Goal: Communication & Community: Answer question/provide support

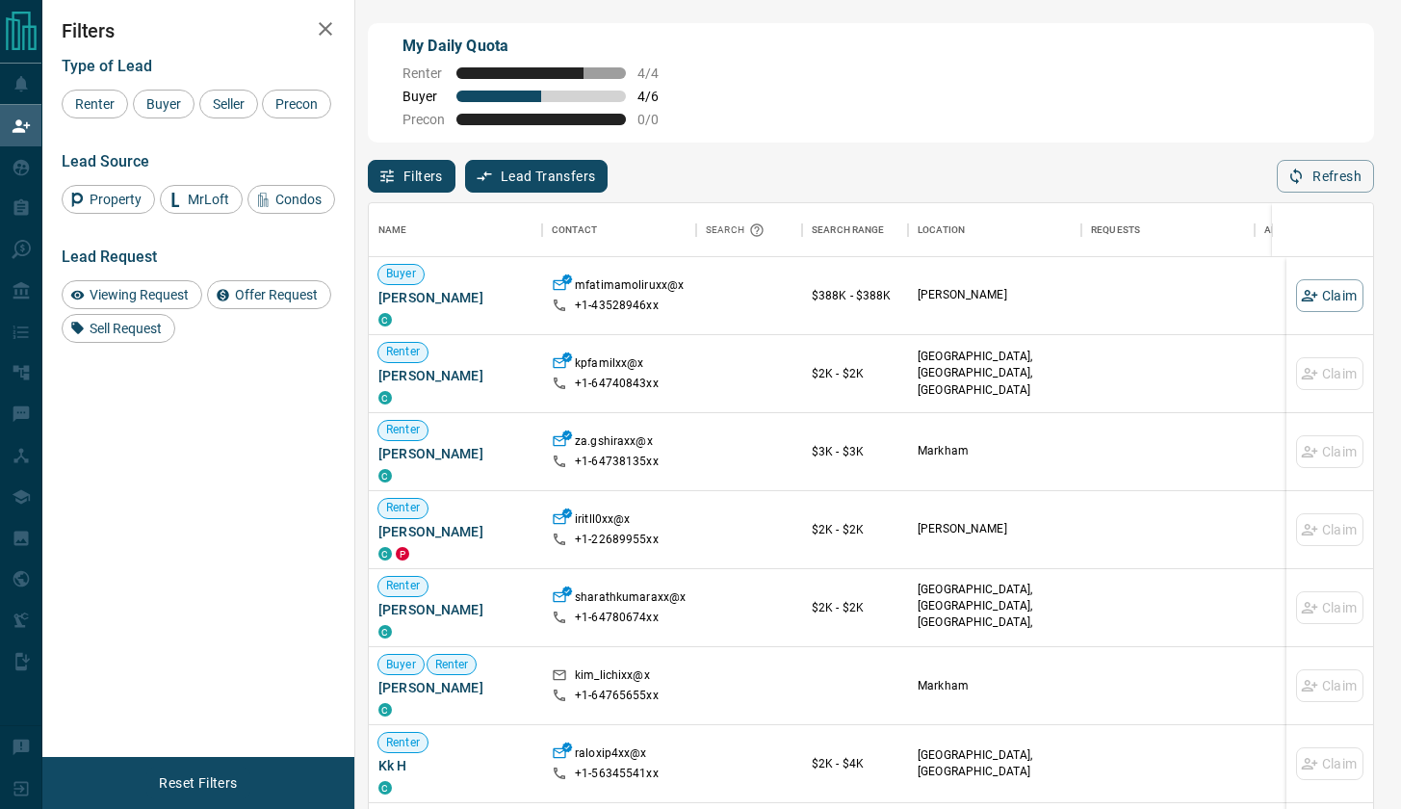
scroll to position [602, 990]
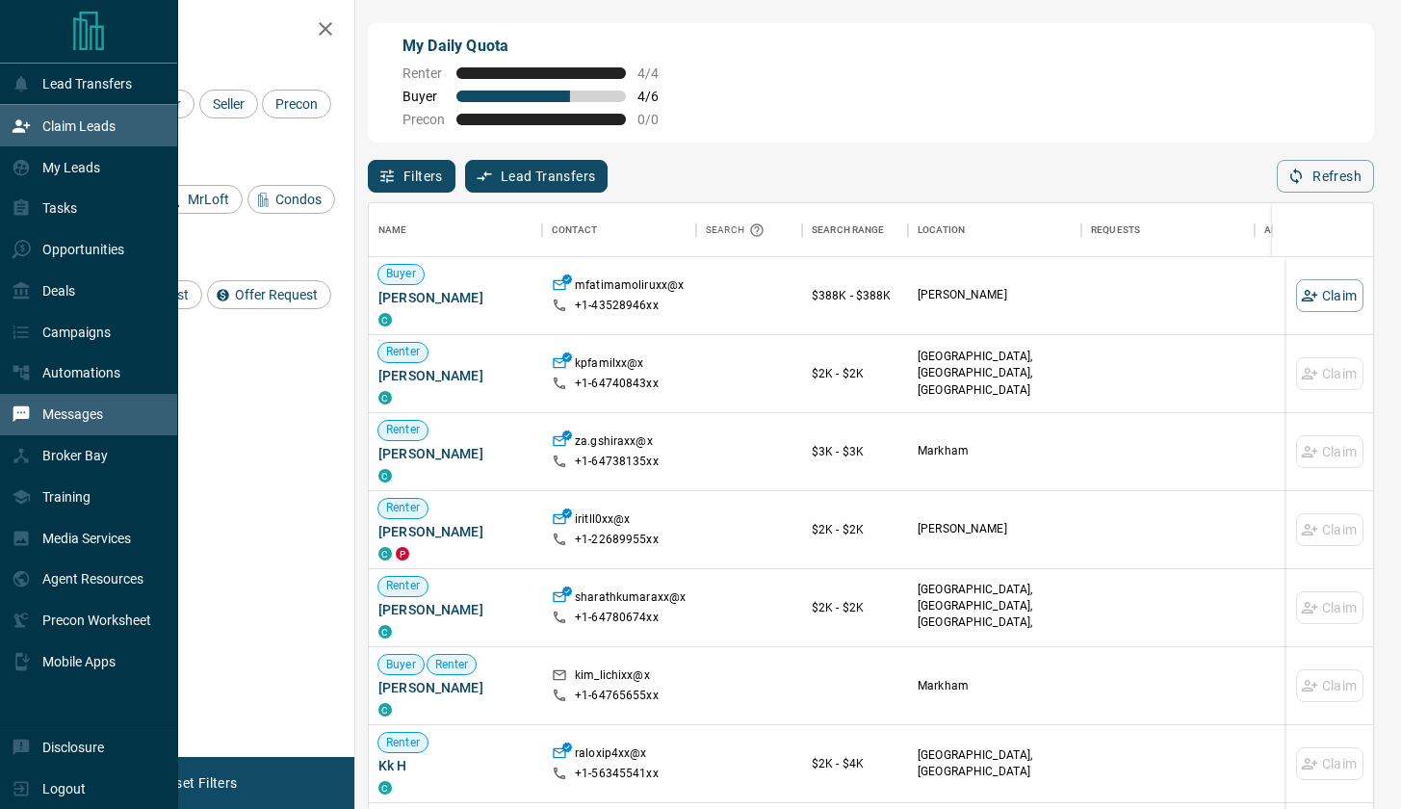
click at [62, 406] on p "Messages" at bounding box center [72, 413] width 61 height 15
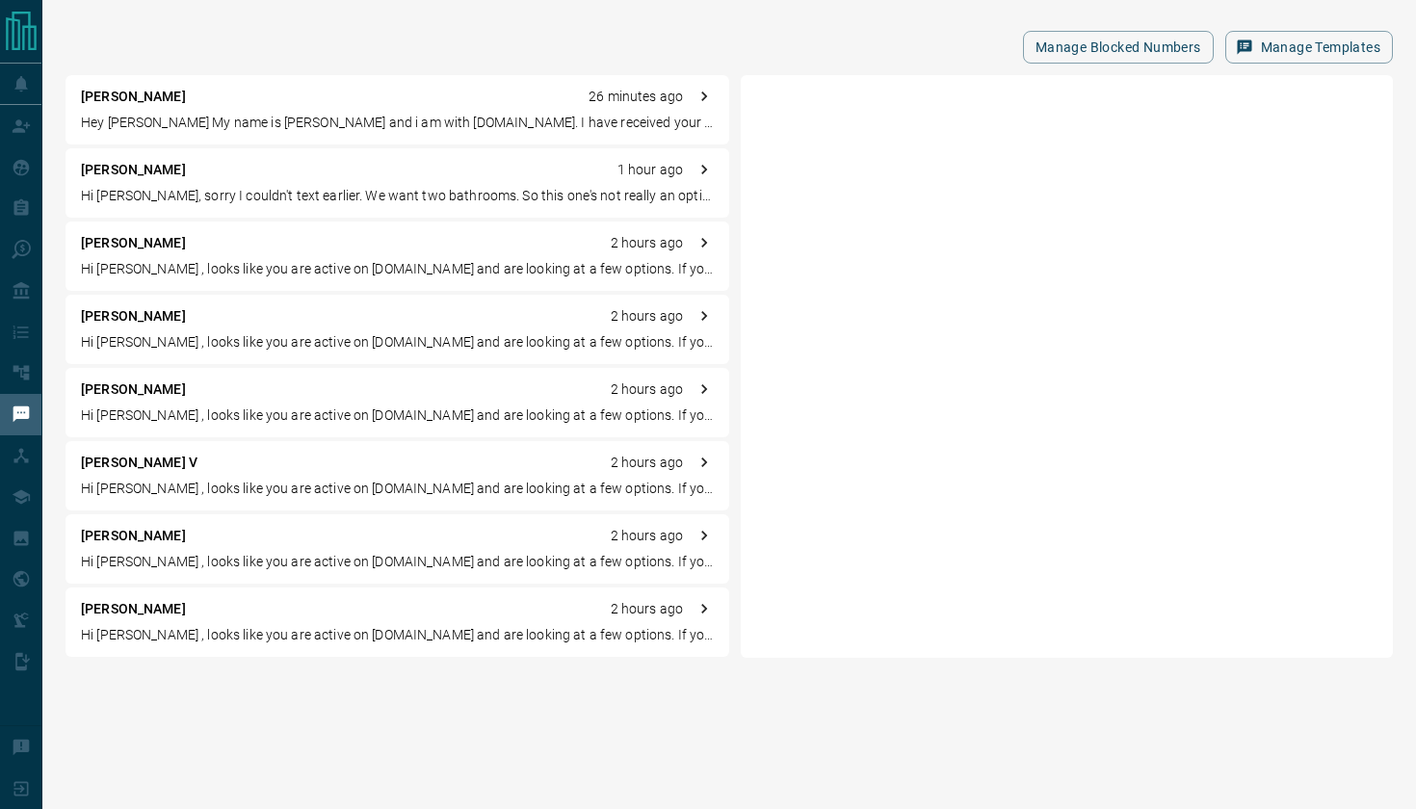
click at [303, 130] on p "Hey [PERSON_NAME] My name is [PERSON_NAME] and i am with [DOMAIN_NAME]. I have …" at bounding box center [397, 123] width 633 height 20
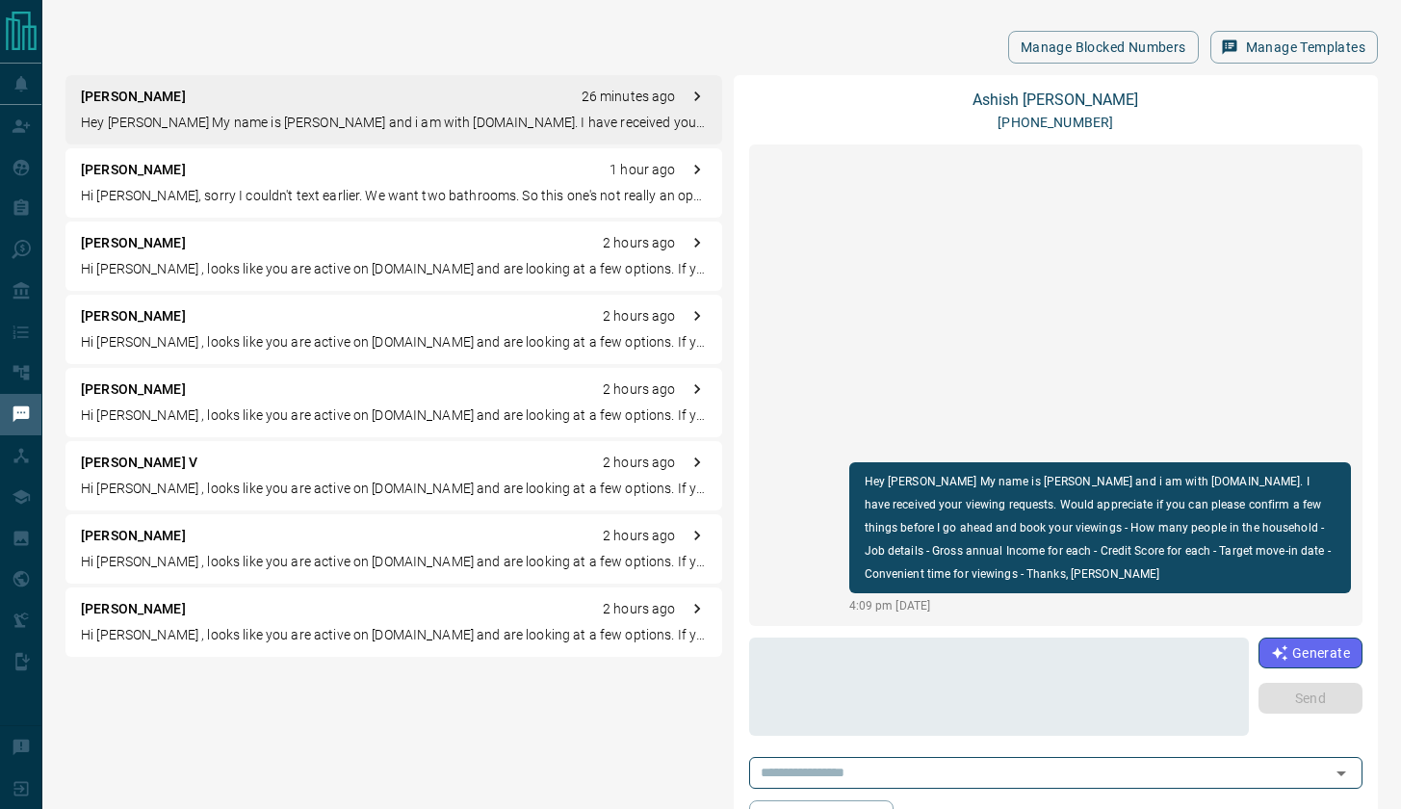
click at [371, 197] on p "Hi [PERSON_NAME], sorry I couldn't text earlier. We want two bathrooms. So this…" at bounding box center [394, 196] width 626 height 20
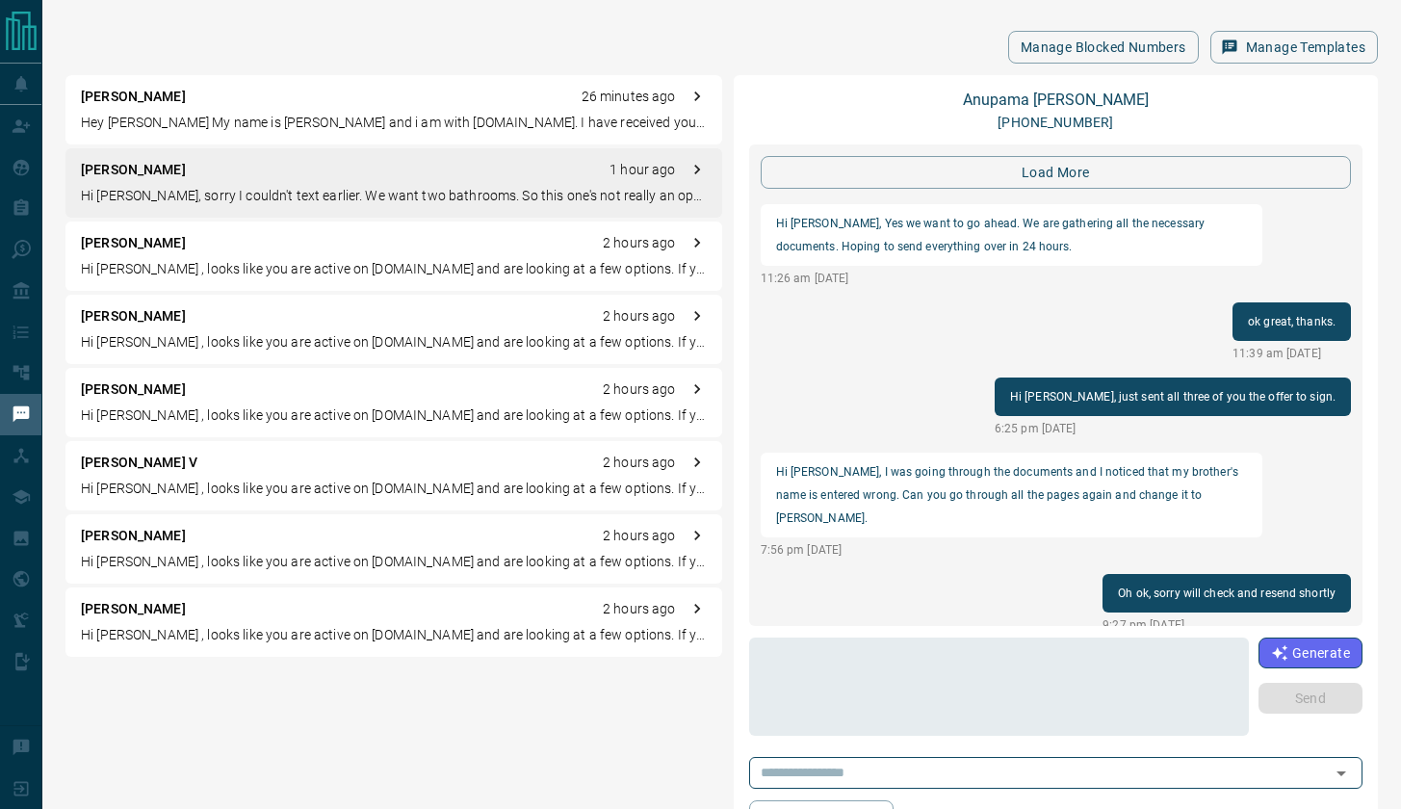
scroll to position [2189, 0]
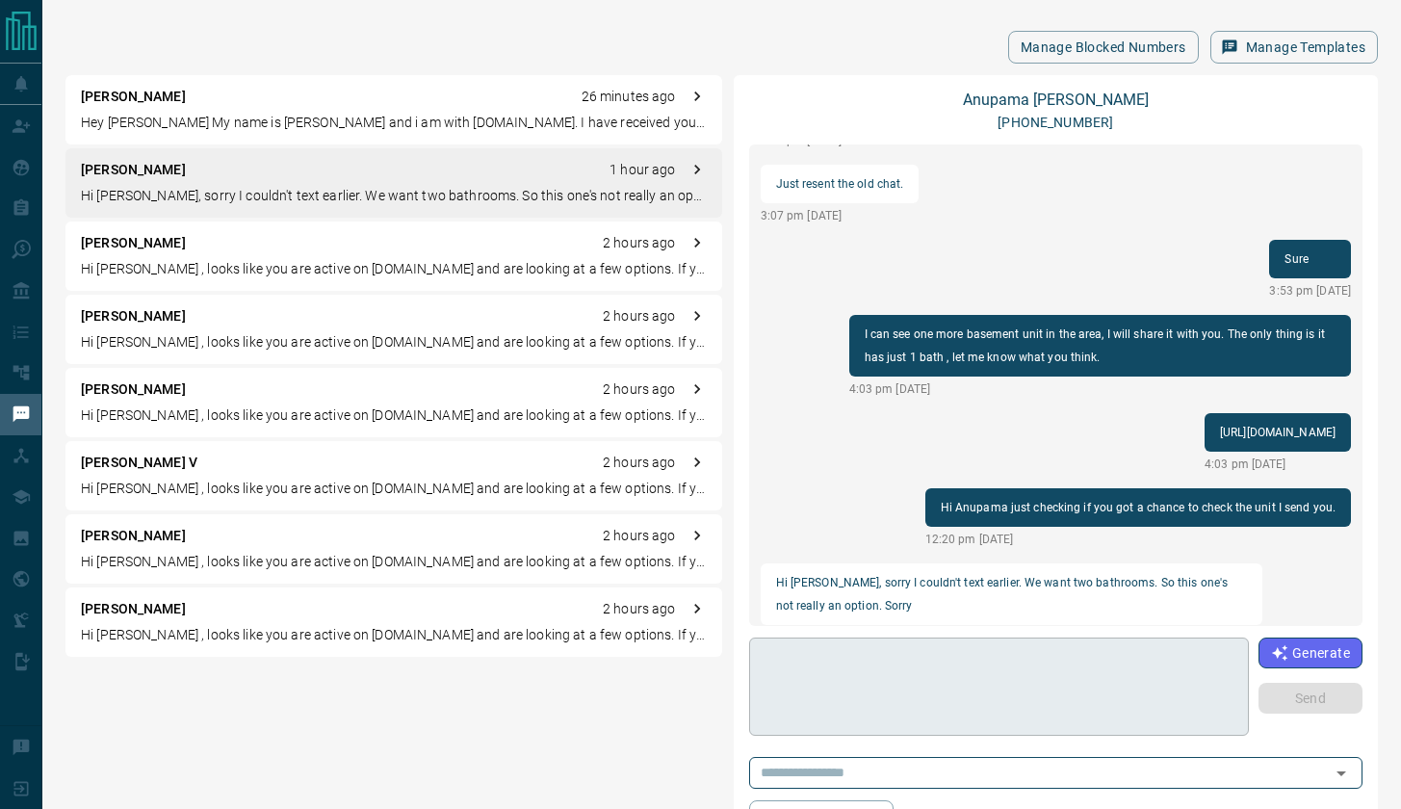
click at [825, 648] on textarea at bounding box center [999, 687] width 473 height 82
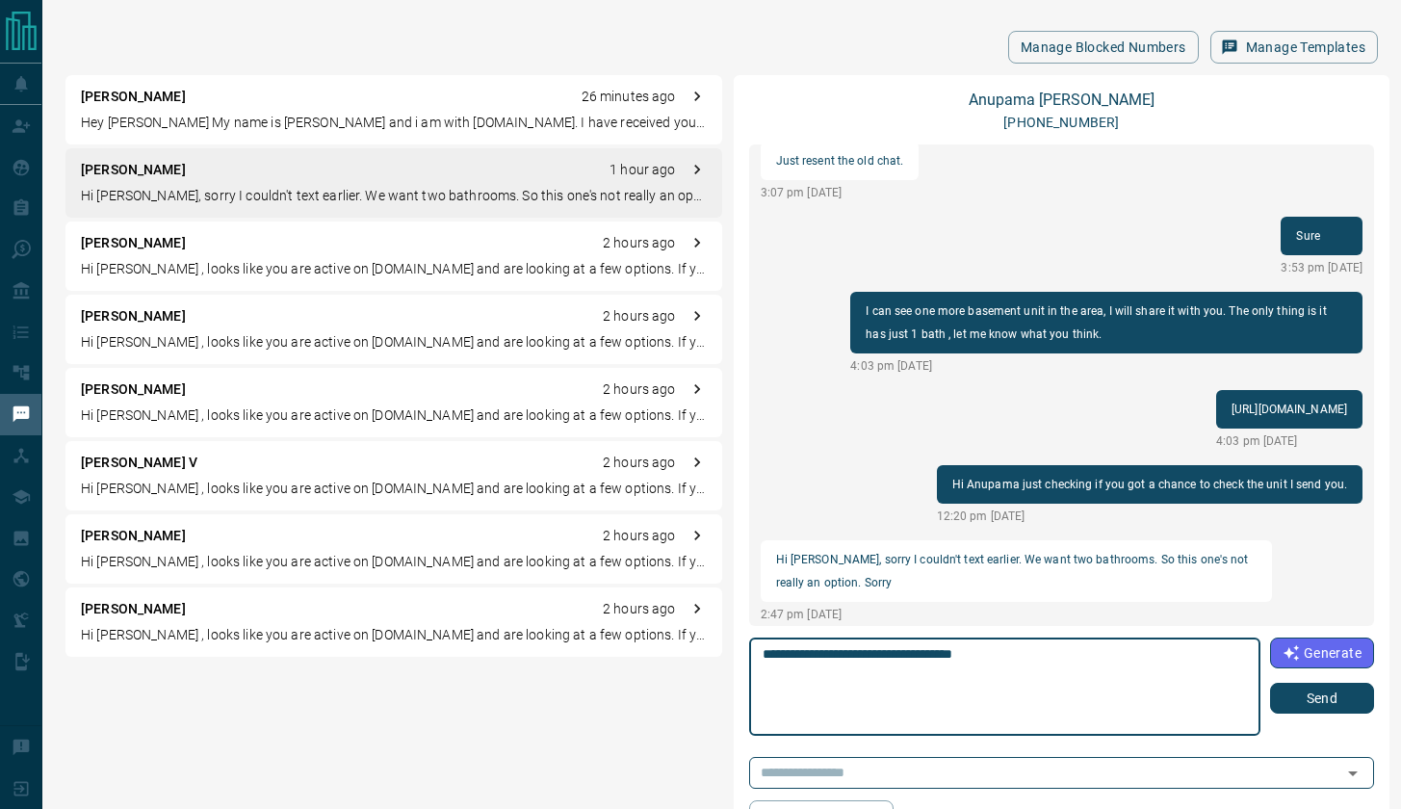
type textarea "**********"
click at [1307, 694] on button "Send" at bounding box center [1322, 698] width 104 height 31
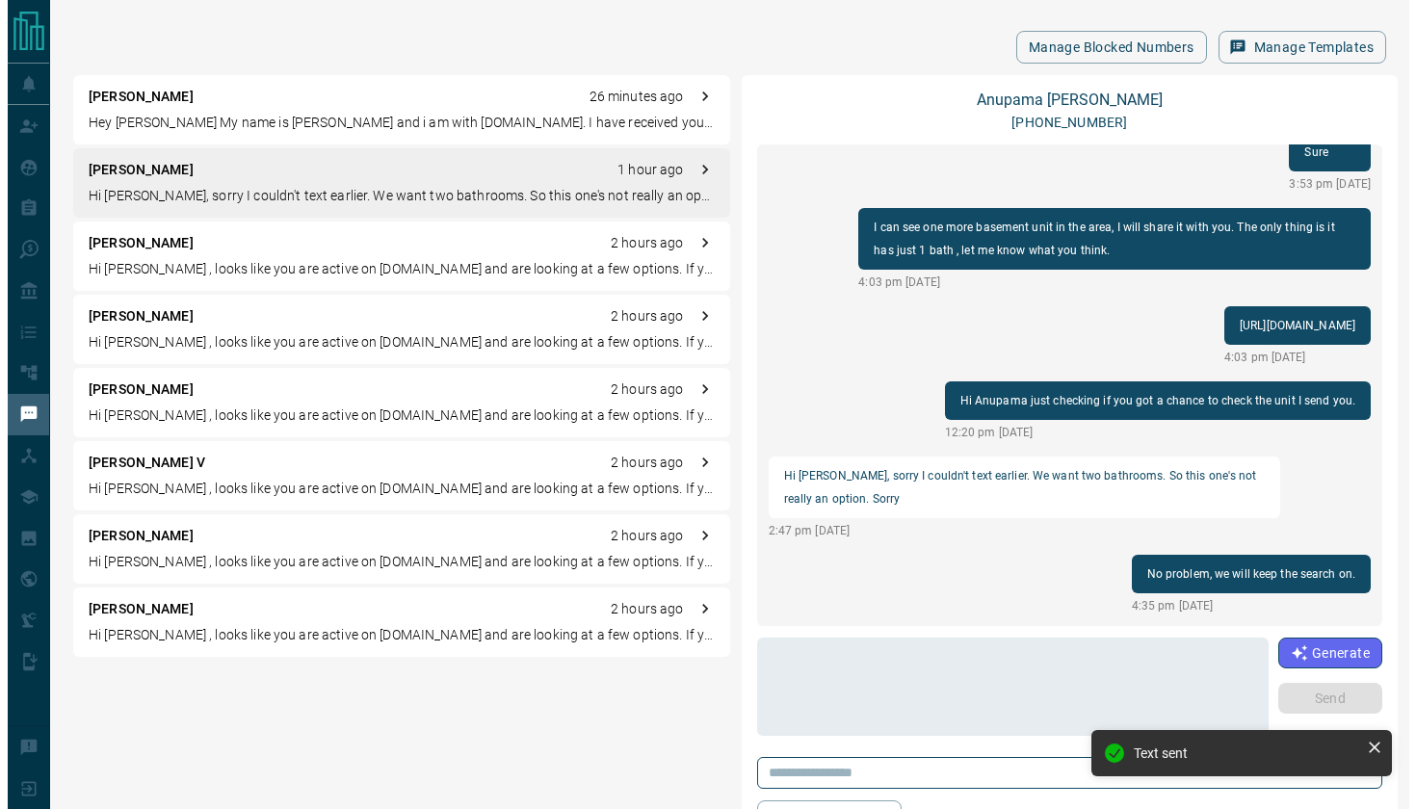
scroll to position [2166, 0]
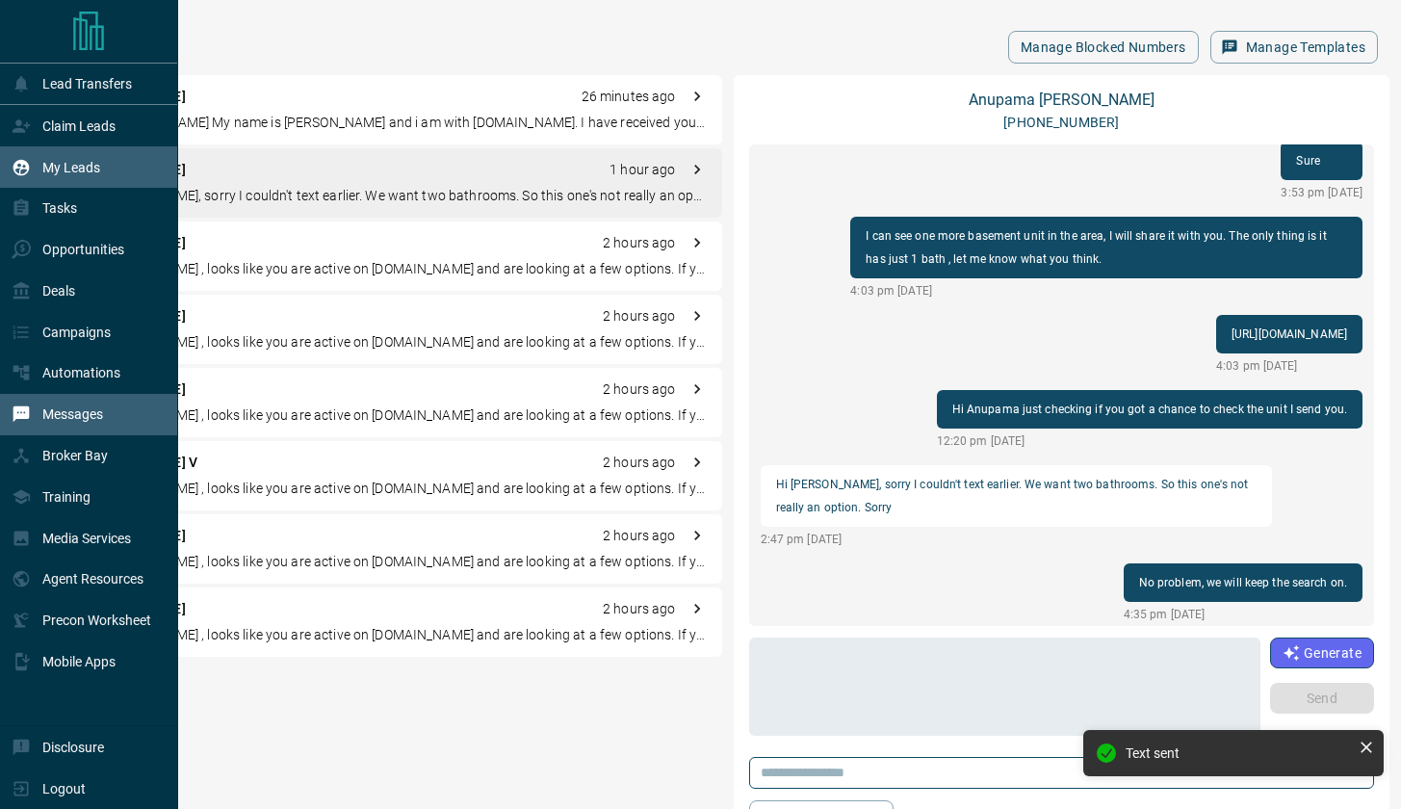
click at [60, 161] on p "My Leads" at bounding box center [71, 167] width 58 height 15
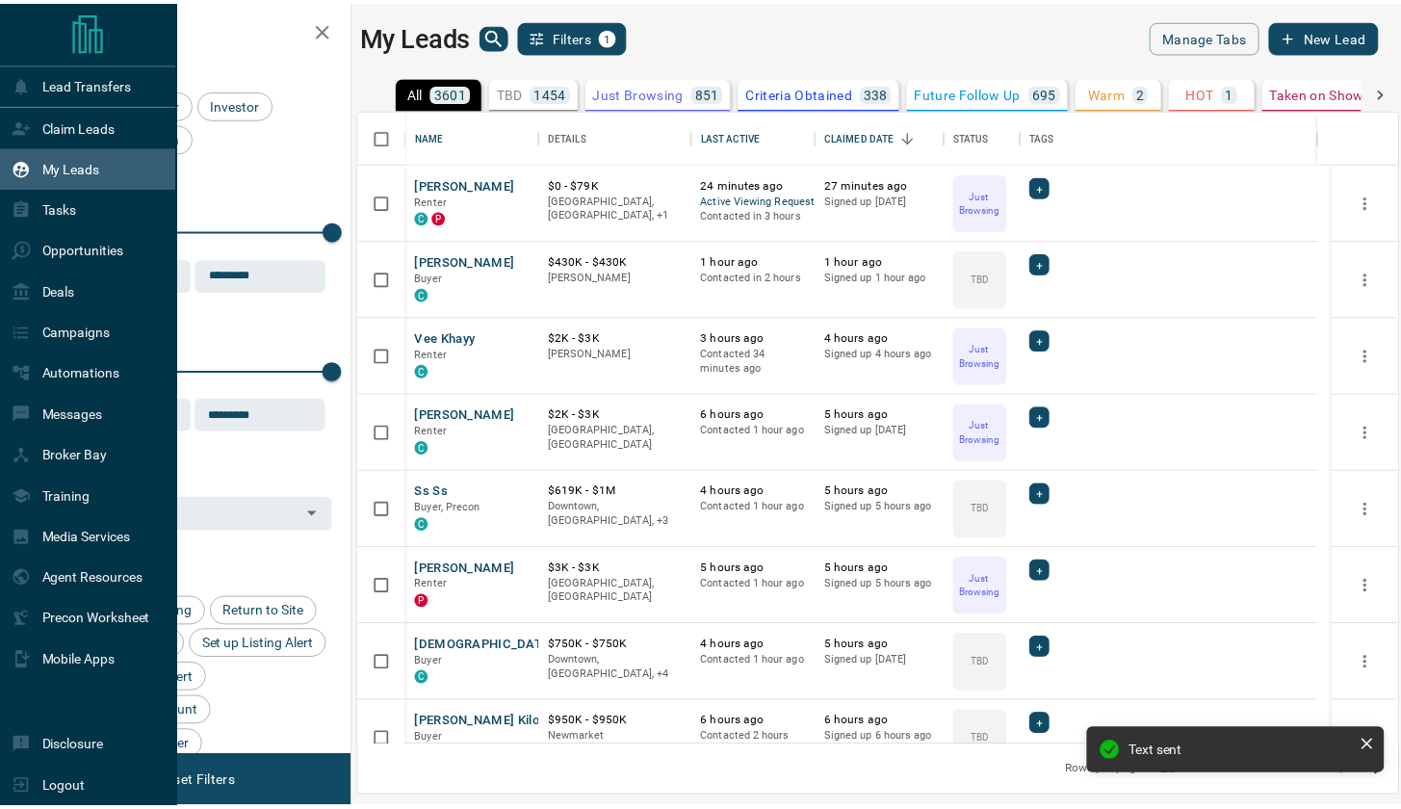
scroll to position [622, 1037]
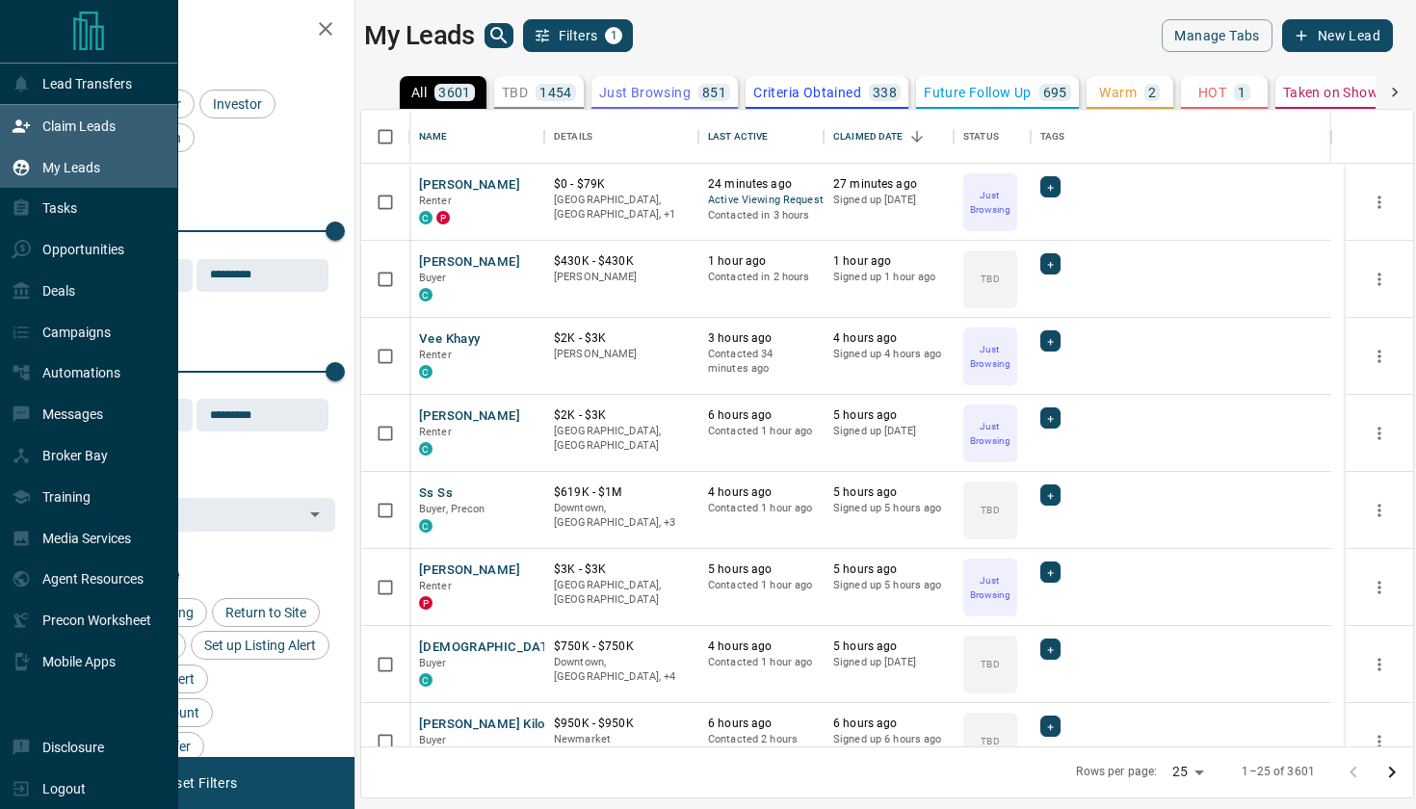
click at [85, 128] on p "Claim Leads" at bounding box center [78, 125] width 73 height 15
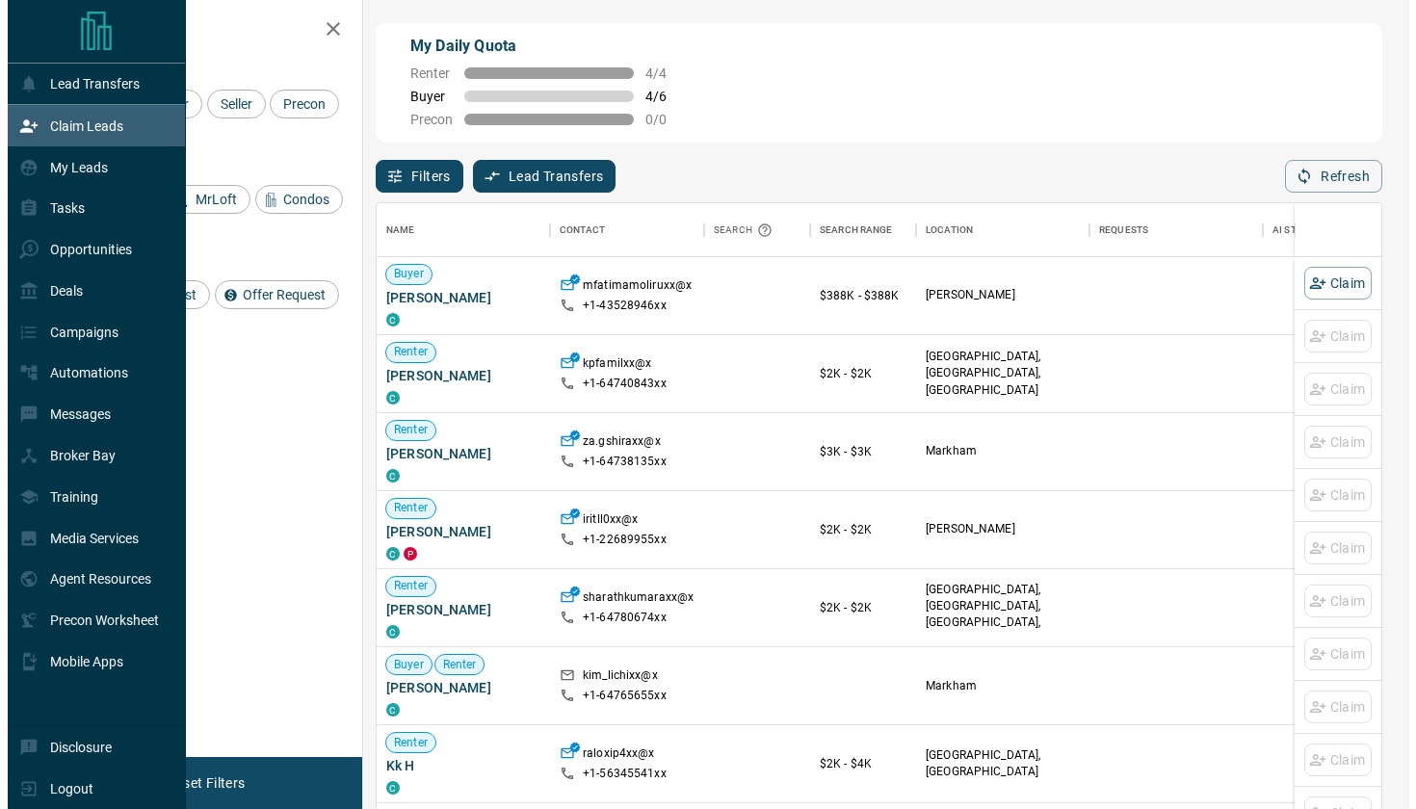
scroll to position [602, 990]
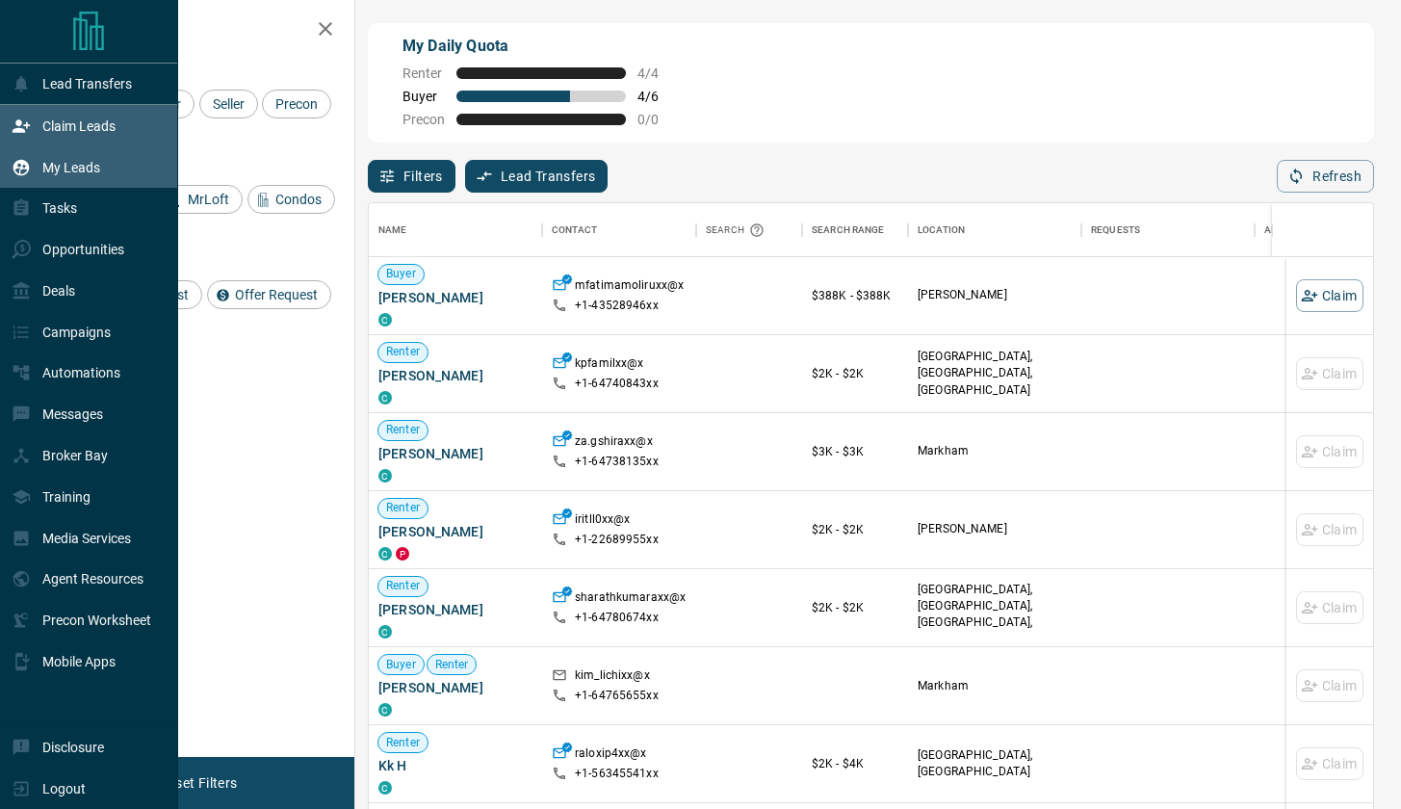
click at [65, 170] on p "My Leads" at bounding box center [71, 167] width 58 height 15
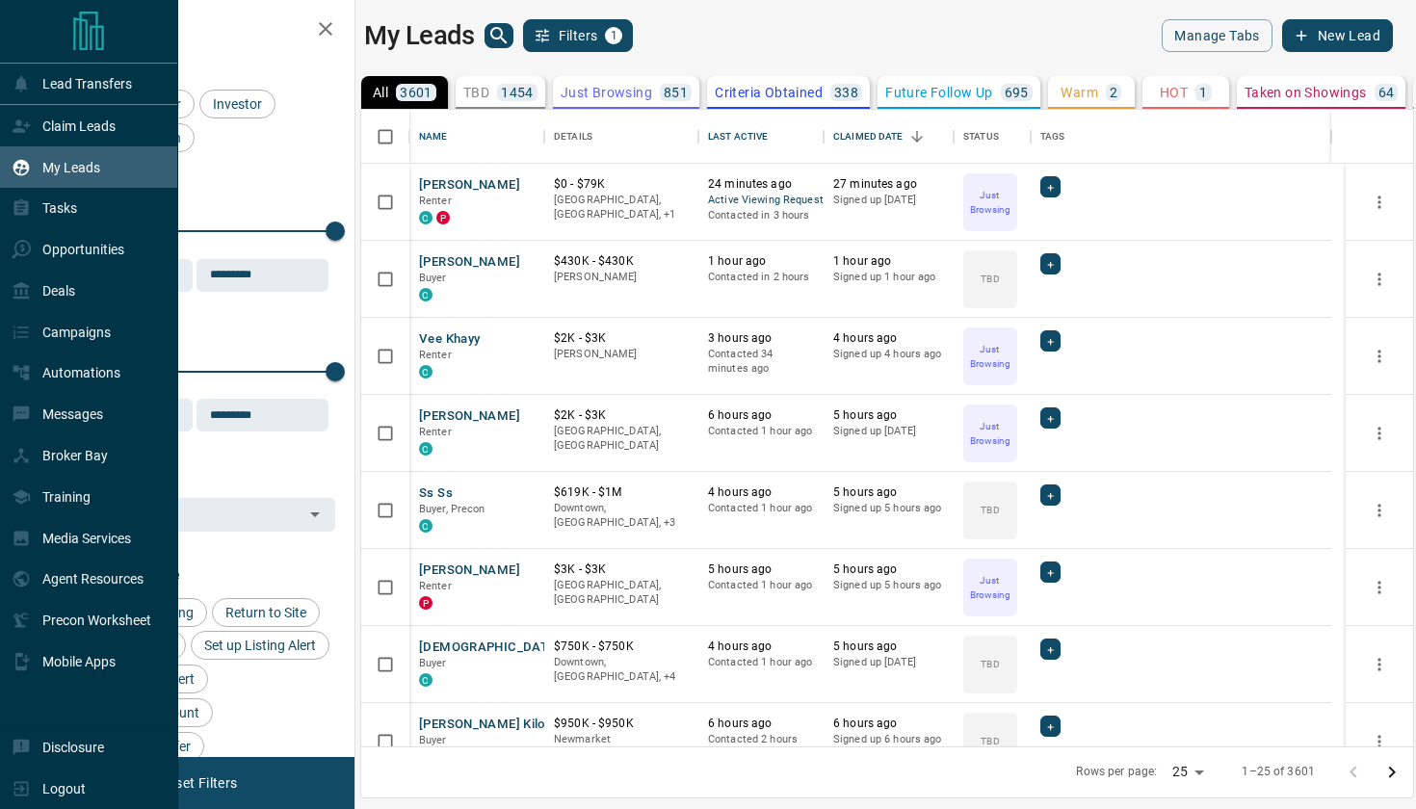
scroll to position [15, 15]
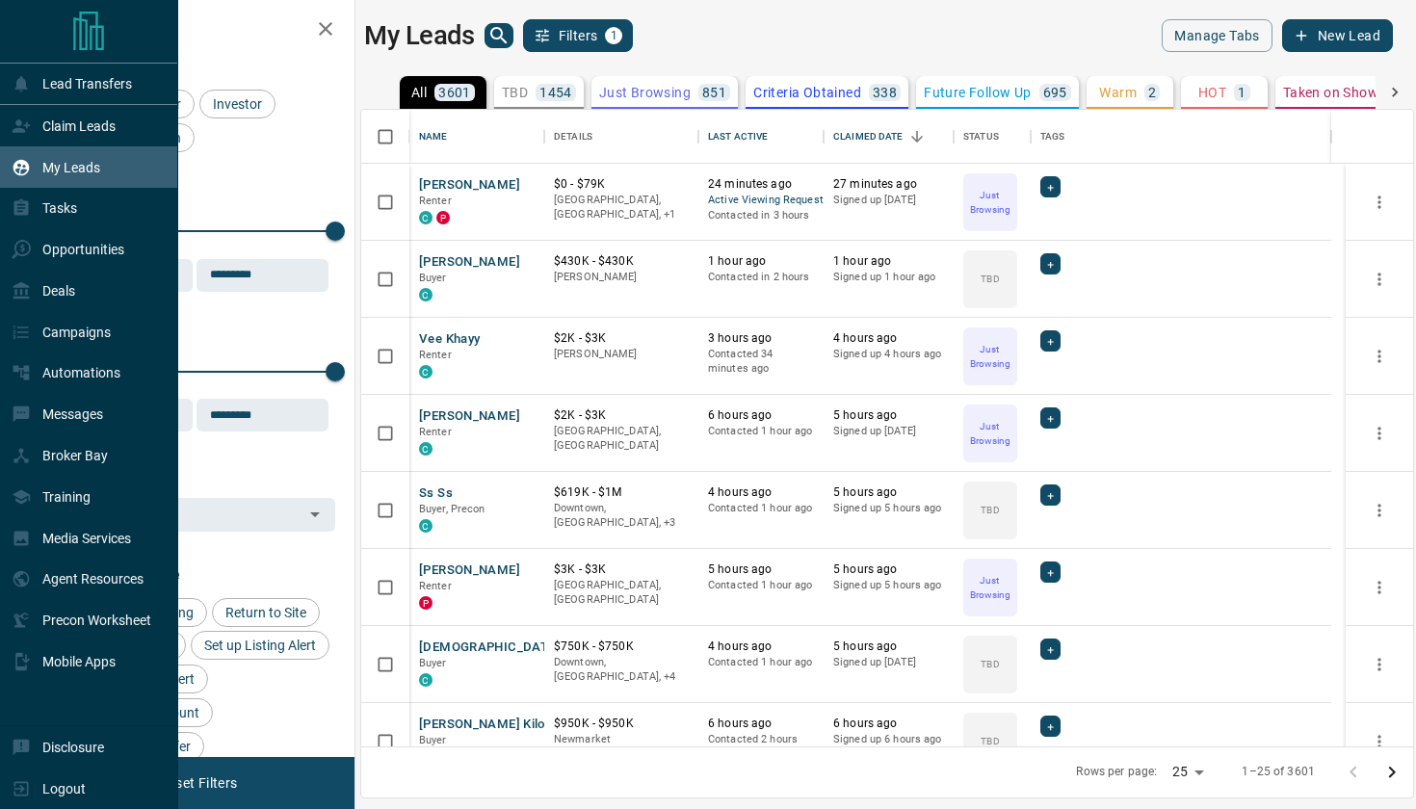
click at [65, 170] on p "My Leads" at bounding box center [71, 167] width 58 height 15
